Goal: Find specific page/section: Find specific page/section

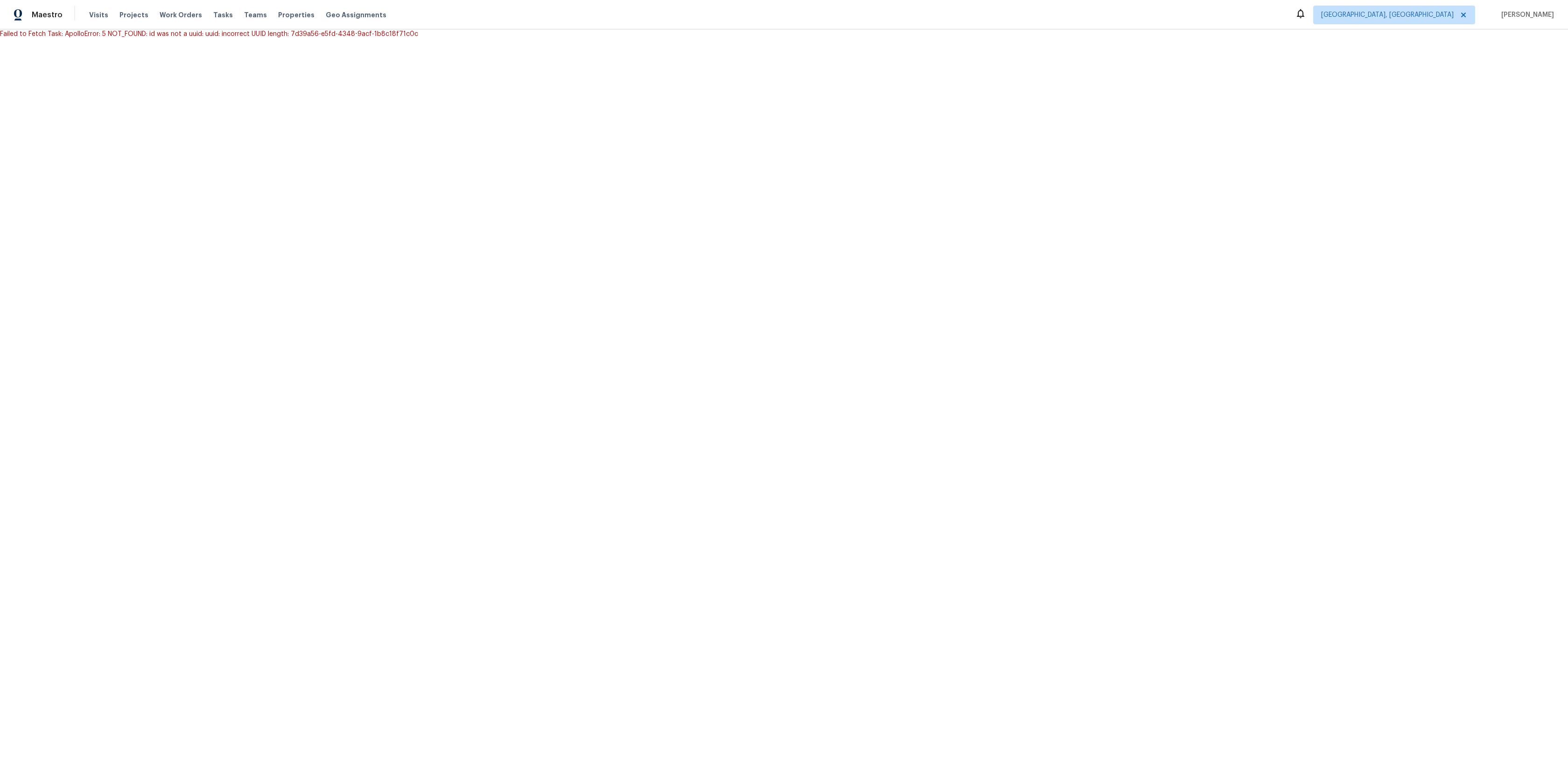
click at [345, 39] on html "Maestro Visits Projects Work Orders Tasks Teams Properties Geo Assignments Albu…" at bounding box center [784, 19] width 1568 height 39
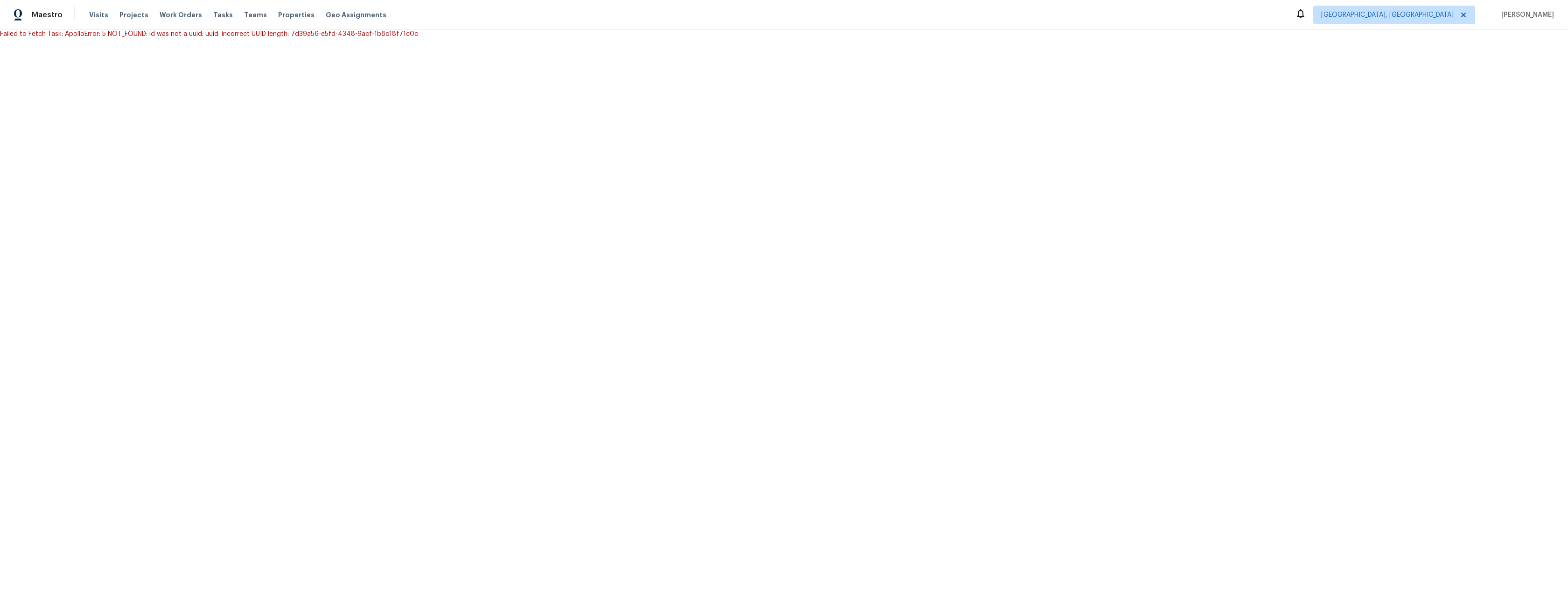
click at [655, 39] on html "Maestro Visits Projects Work Orders Tasks Teams Properties Geo Assignments [GEO…" at bounding box center [784, 19] width 1568 height 39
click at [422, 39] on html "Maestro Visits Projects Work Orders Tasks Teams Properties Geo Assignments [GEO…" at bounding box center [784, 19] width 1568 height 39
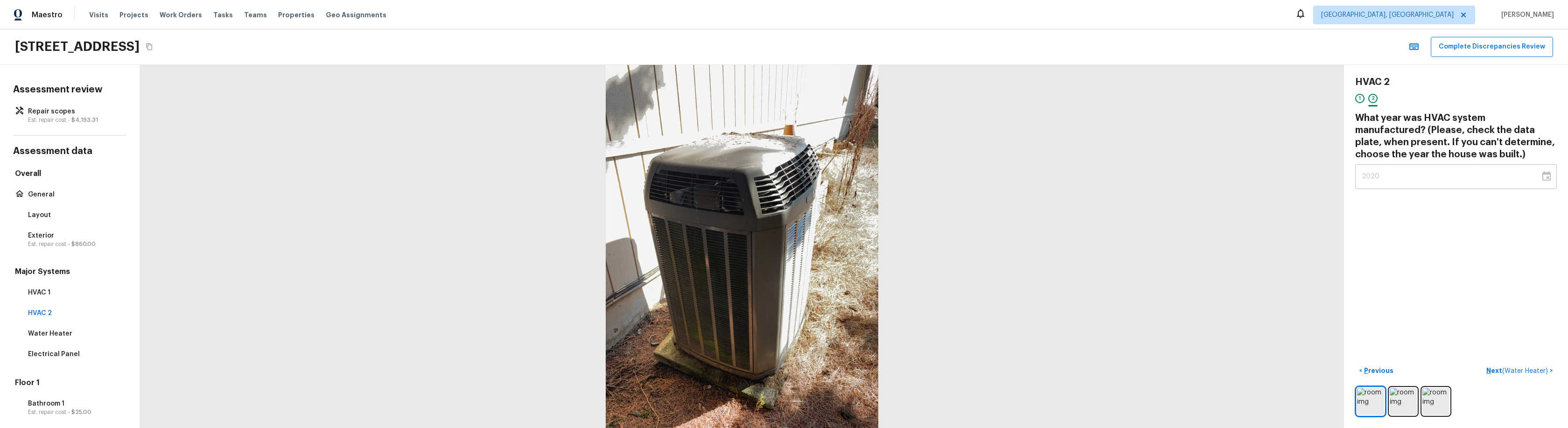
click at [243, 298] on div at bounding box center [742, 247] width 1204 height 363
click at [285, 370] on div at bounding box center [742, 247] width 1204 height 363
